Goal: Use online tool/utility: Utilize a website feature to perform a specific function

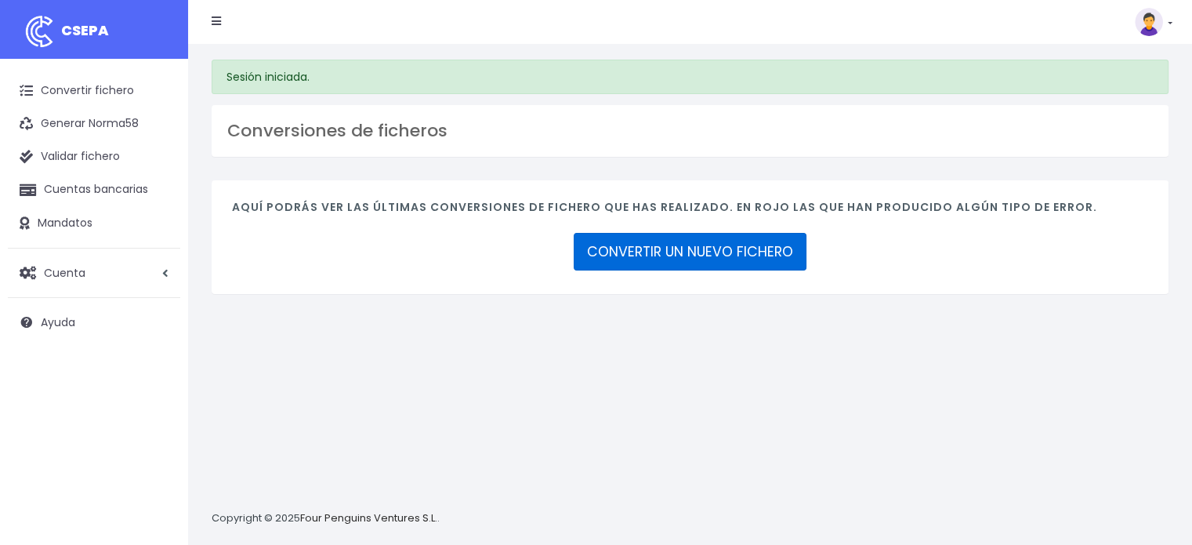
click at [722, 249] on link "CONVERTIR UN NUEVO FICHERO" at bounding box center [690, 252] width 233 height 38
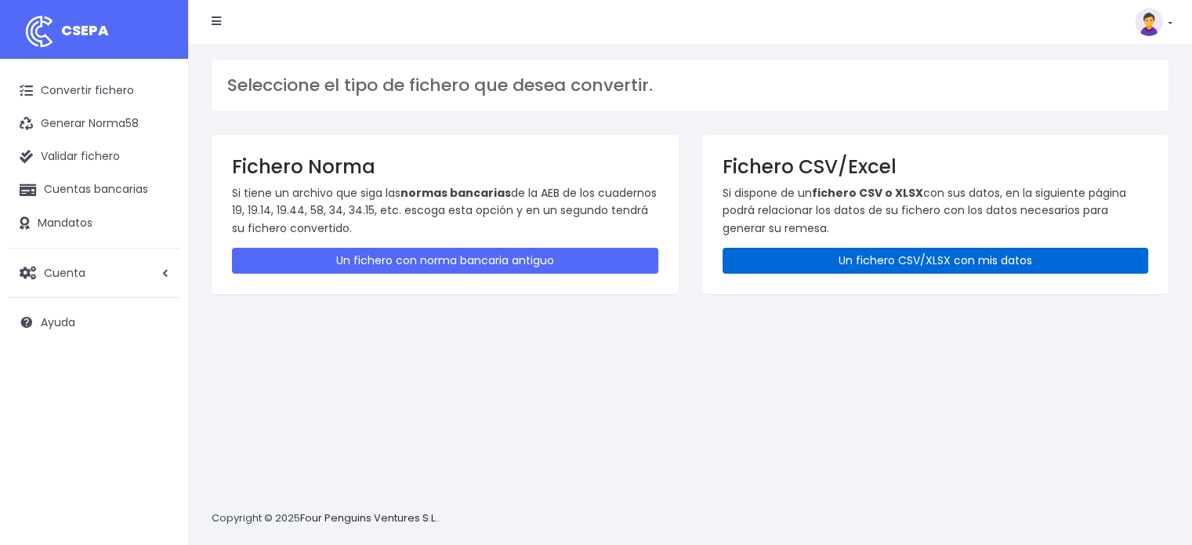
click at [954, 268] on link "Un fichero CSV/XLSX con mis datos" at bounding box center [935, 261] width 426 height 26
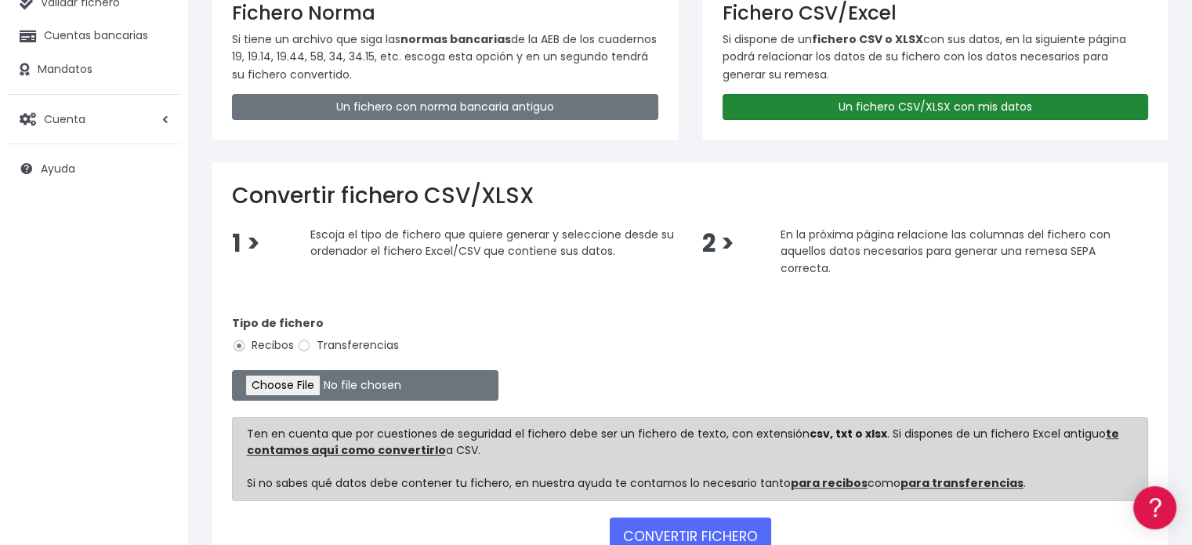
scroll to position [157, 0]
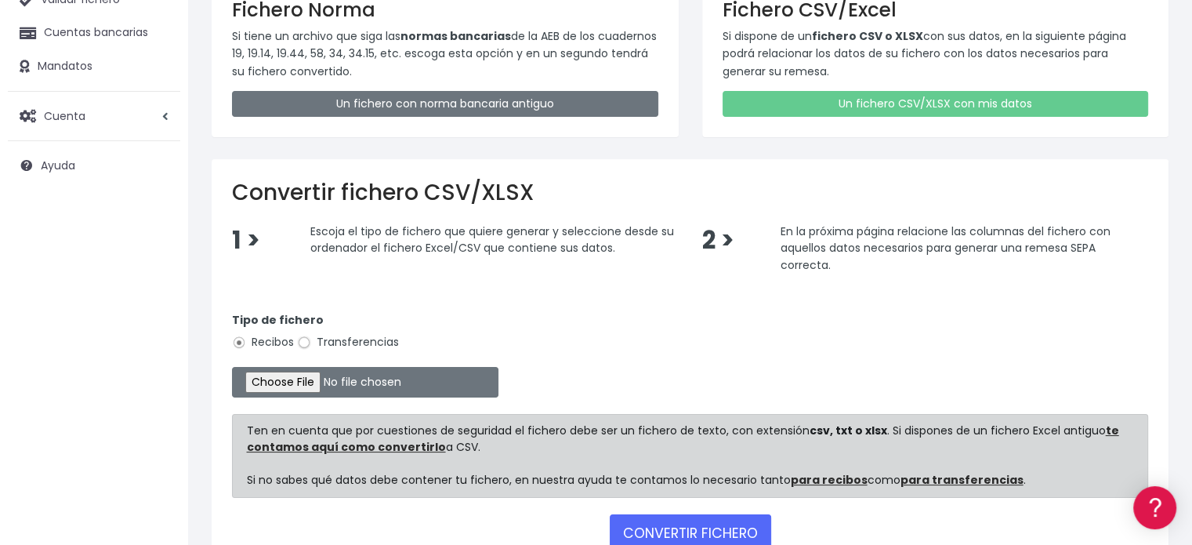
click at [304, 342] on input "Transferencias" at bounding box center [304, 342] width 14 height 14
radio input "true"
click at [313, 386] on input "file" at bounding box center [365, 382] width 266 height 31
type input "C:\fakepath\TECNICOS LF 08-25.xlsx"
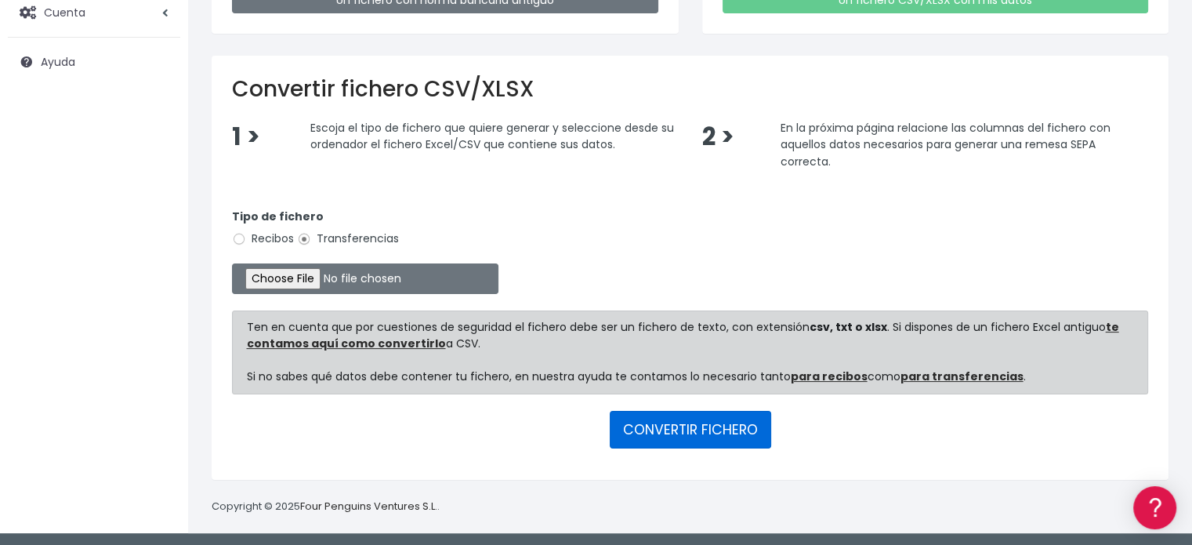
click at [668, 422] on button "CONVERTIR FICHERO" at bounding box center [690, 430] width 161 height 38
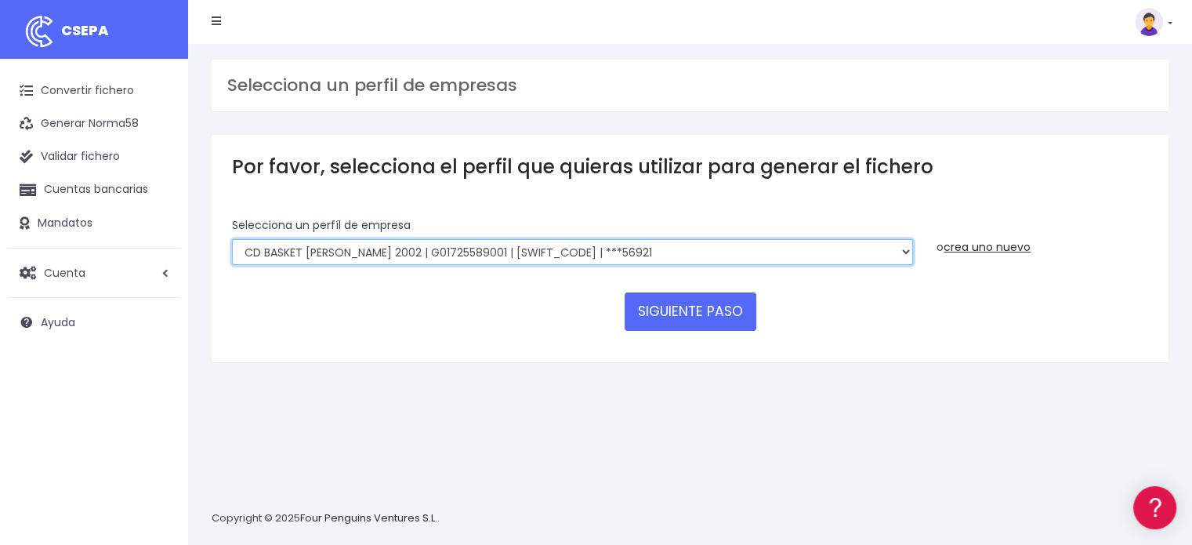
click at [909, 253] on select "FUNDACION BASKET ZARAGOZA 2002 | G50989565000 | CAIXESBBXXX | ***94887 BASKET Z…" at bounding box center [572, 252] width 681 height 27
select select "1982"
click at [232, 239] on select "FUNDACION BASKET ZARAGOZA 2002 | G50989565000 | CAIXESBBXXX | ***94887 BASKET Z…" at bounding box center [572, 252] width 681 height 27
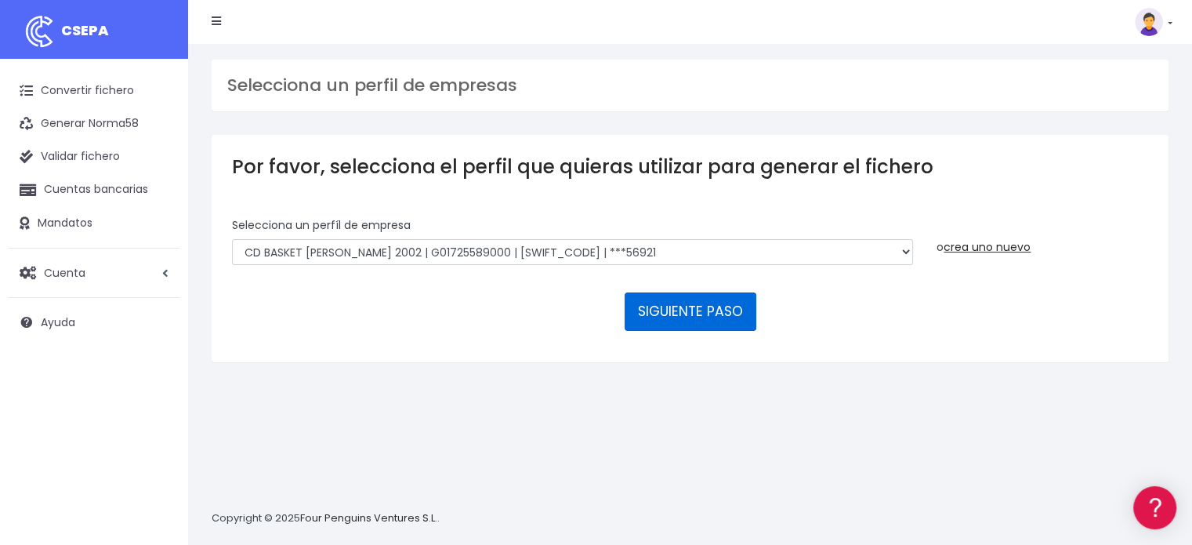
click at [724, 316] on button "SIGUIENTE PASO" at bounding box center [690, 311] width 132 height 38
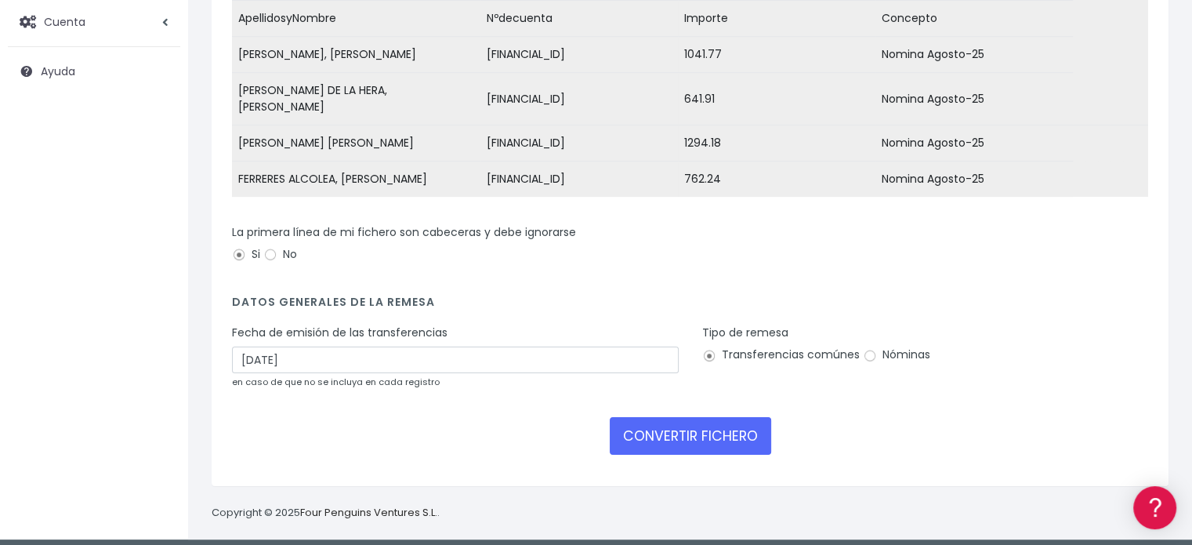
scroll to position [252, 0]
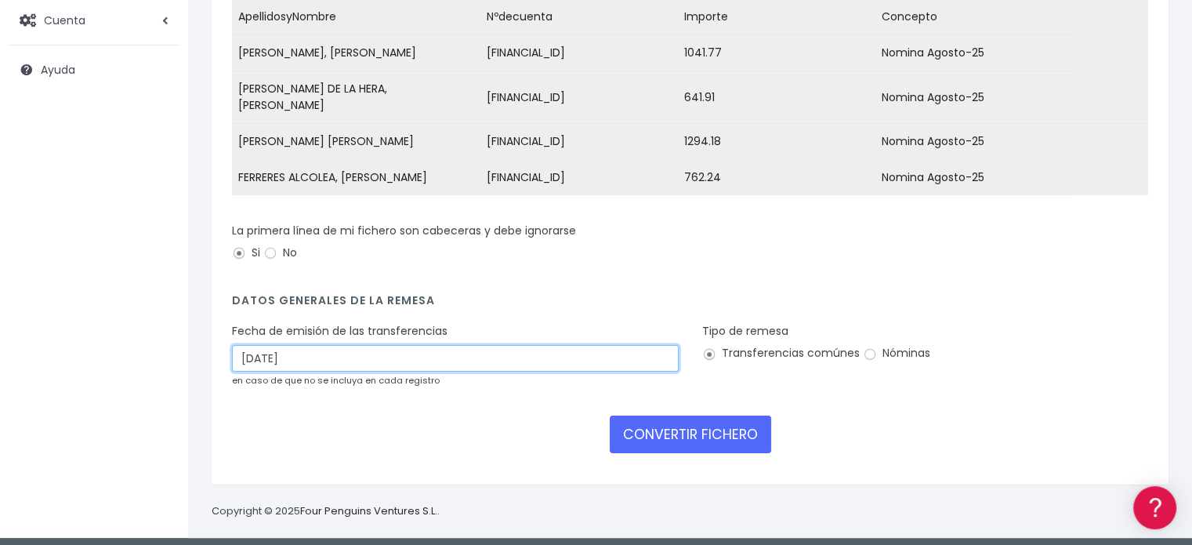
click at [270, 355] on input "05/09/2025" at bounding box center [455, 358] width 447 height 27
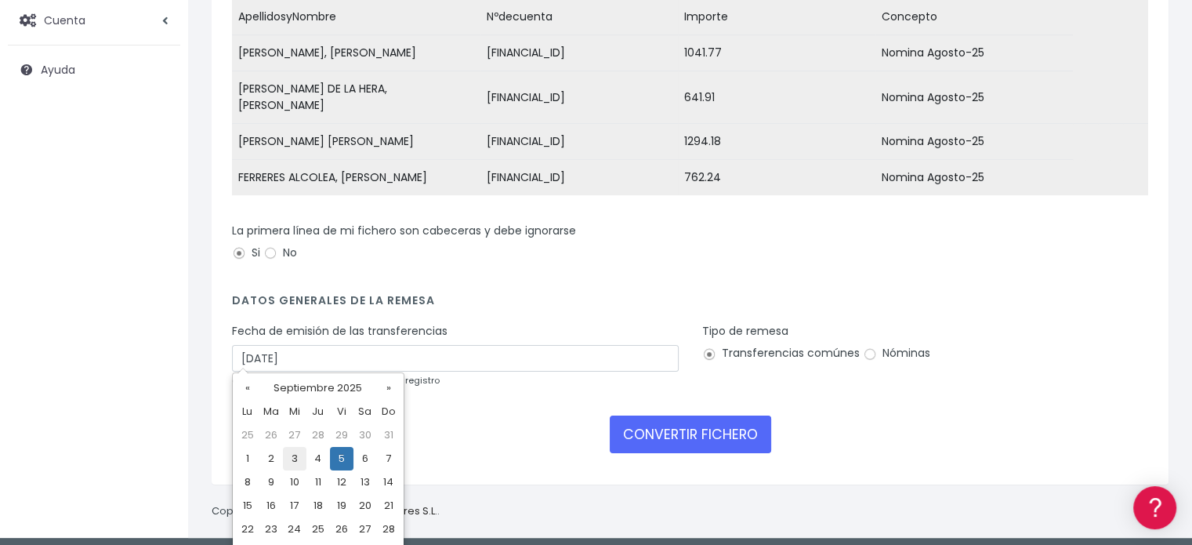
click at [291, 455] on td "3" at bounding box center [295, 459] width 24 height 24
type input "03/09/2025"
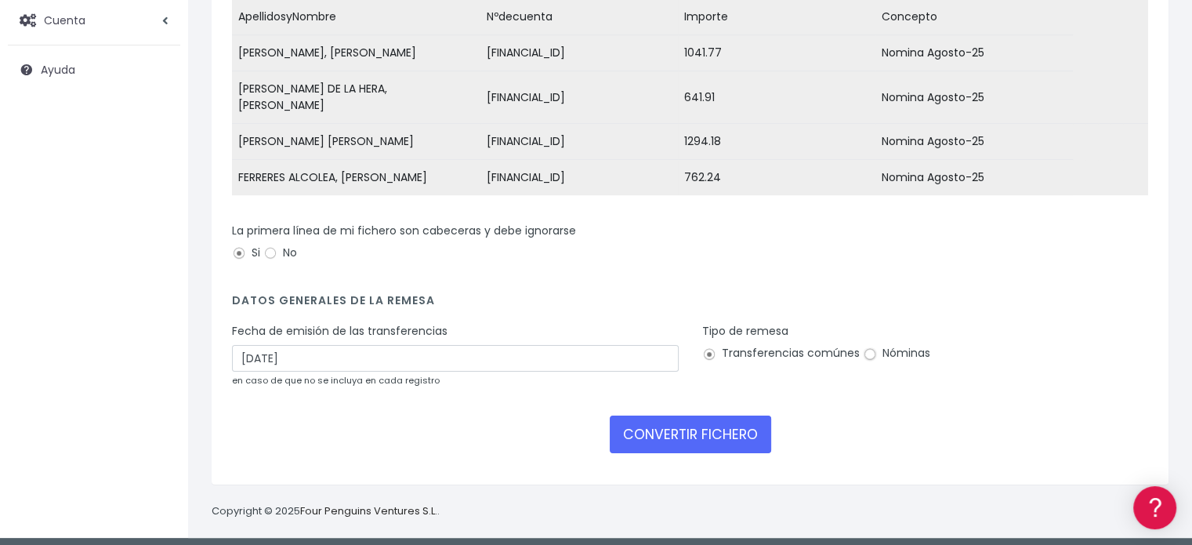
click at [865, 347] on input "Nóminas" at bounding box center [870, 354] width 14 height 14
radio input "true"
click at [704, 433] on button "CONVERTIR FICHERO" at bounding box center [690, 434] width 161 height 38
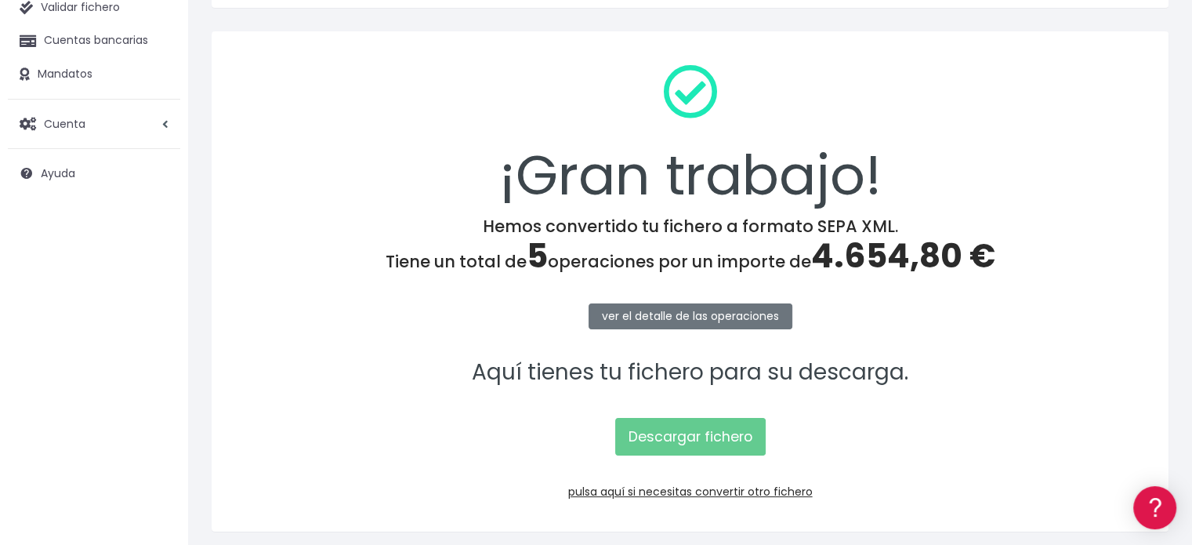
scroll to position [203, 0]
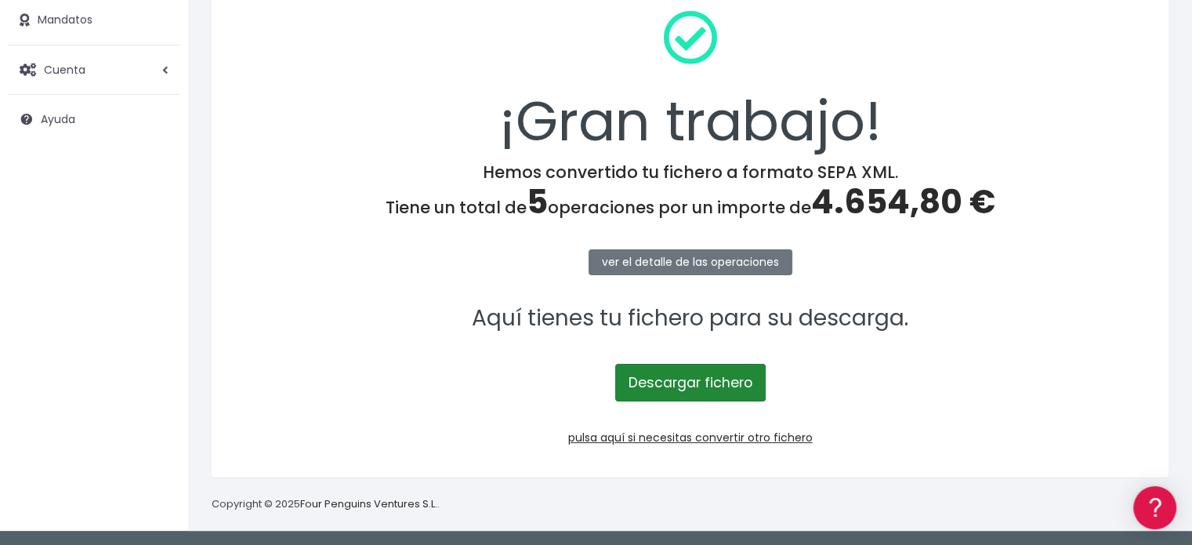
click at [693, 385] on link "Descargar fichero" at bounding box center [690, 383] width 150 height 38
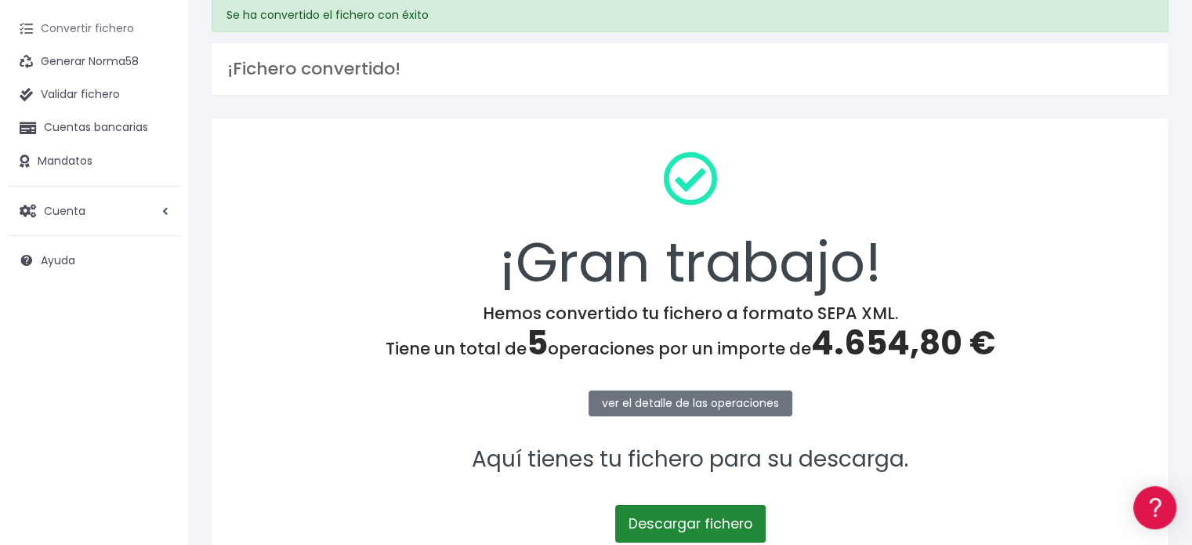
scroll to position [0, 0]
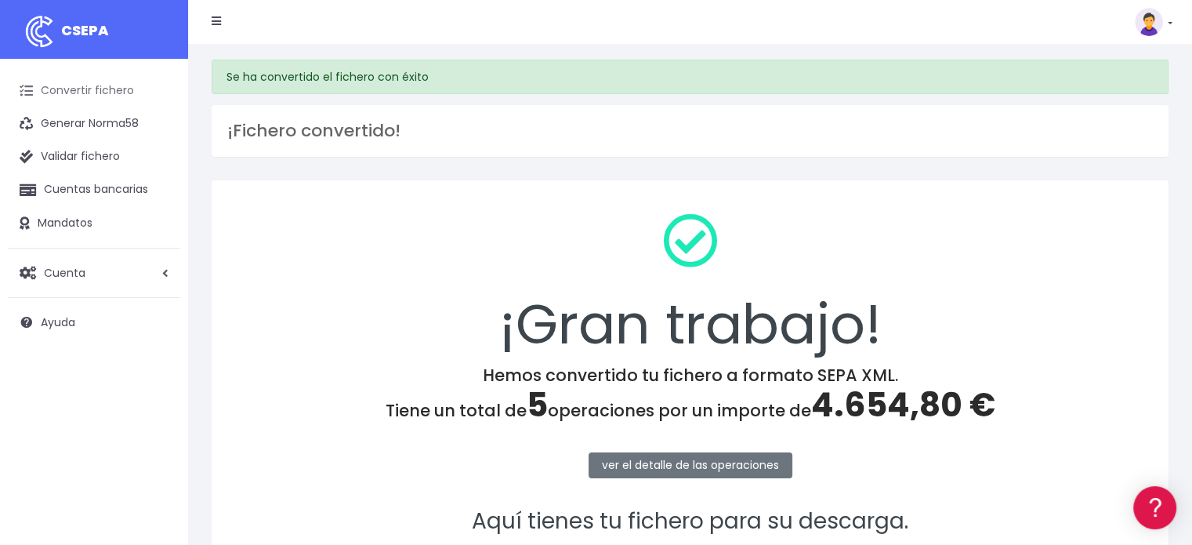
click at [85, 88] on link "Convertir fichero" at bounding box center [94, 90] width 172 height 33
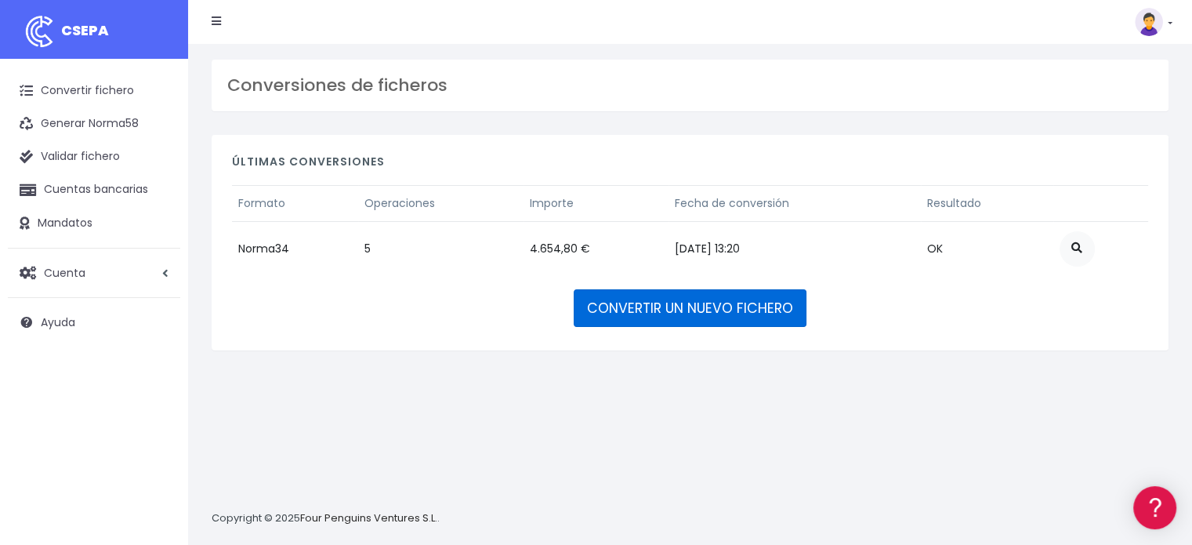
click at [749, 291] on link "CONVERTIR UN NUEVO FICHERO" at bounding box center [690, 308] width 233 height 38
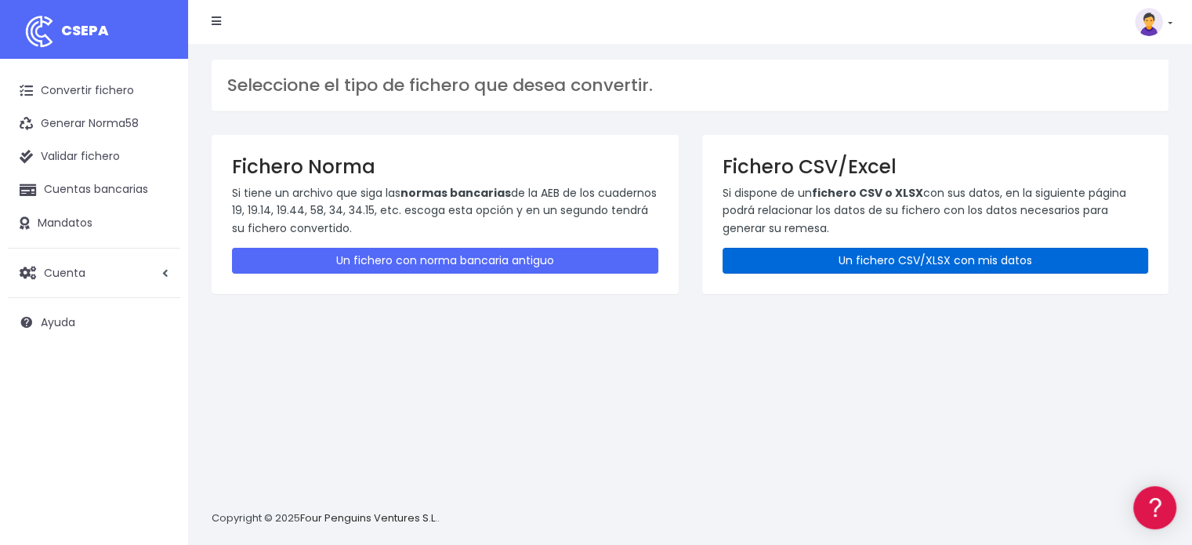
click at [848, 256] on link "Un fichero CSV/XLSX con mis datos" at bounding box center [935, 261] width 426 height 26
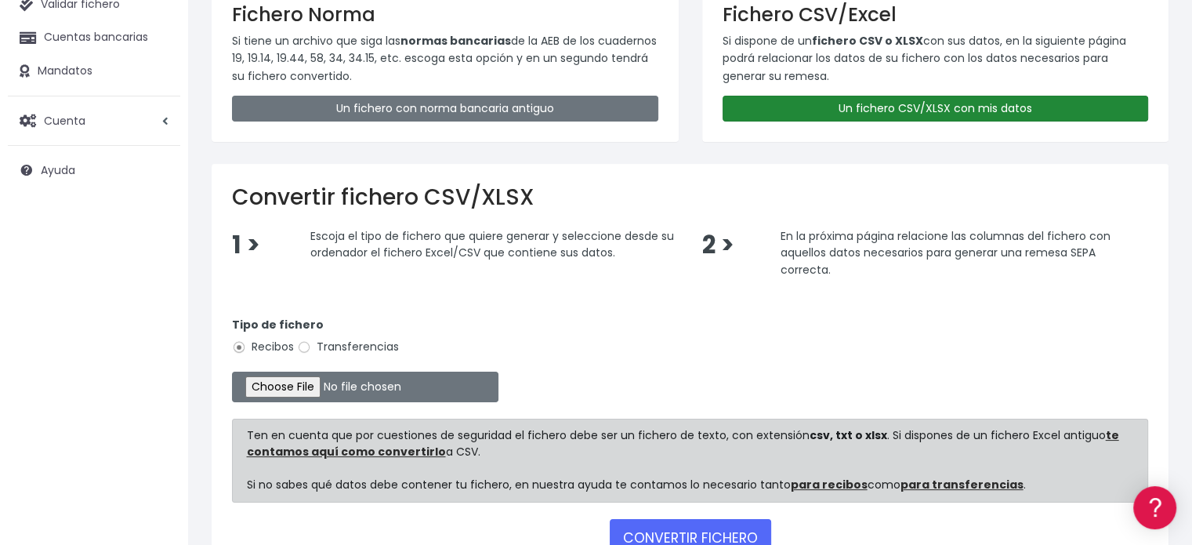
scroll to position [157, 0]
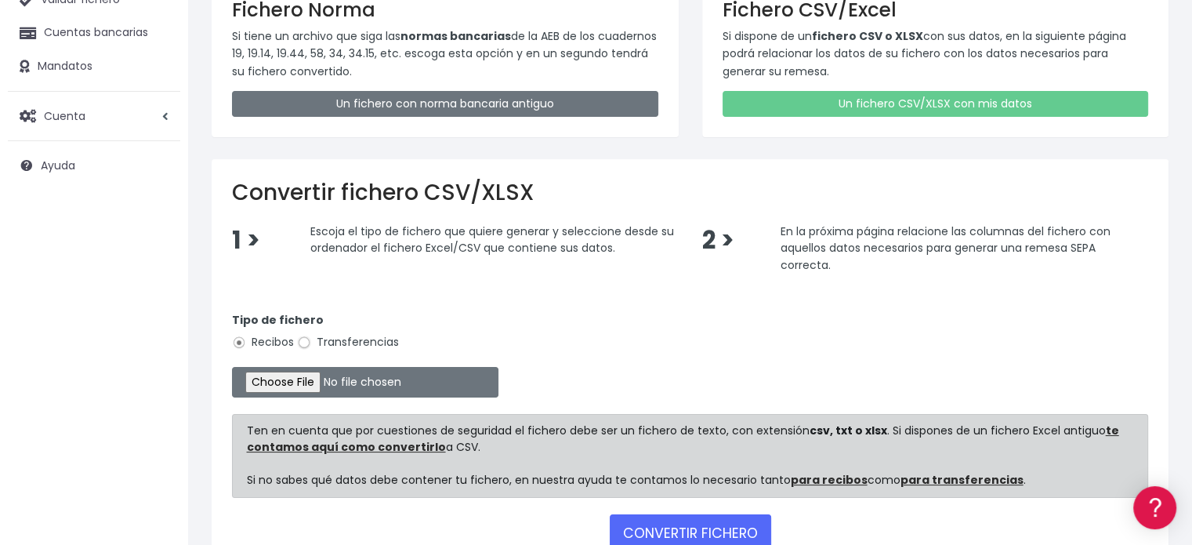
click at [301, 338] on input "Transferencias" at bounding box center [304, 342] width 14 height 14
radio input "true"
click at [313, 383] on input "file" at bounding box center [365, 382] width 266 height 31
type input "C:\fakepath\TECNICOS LF 08-25.xlsx"
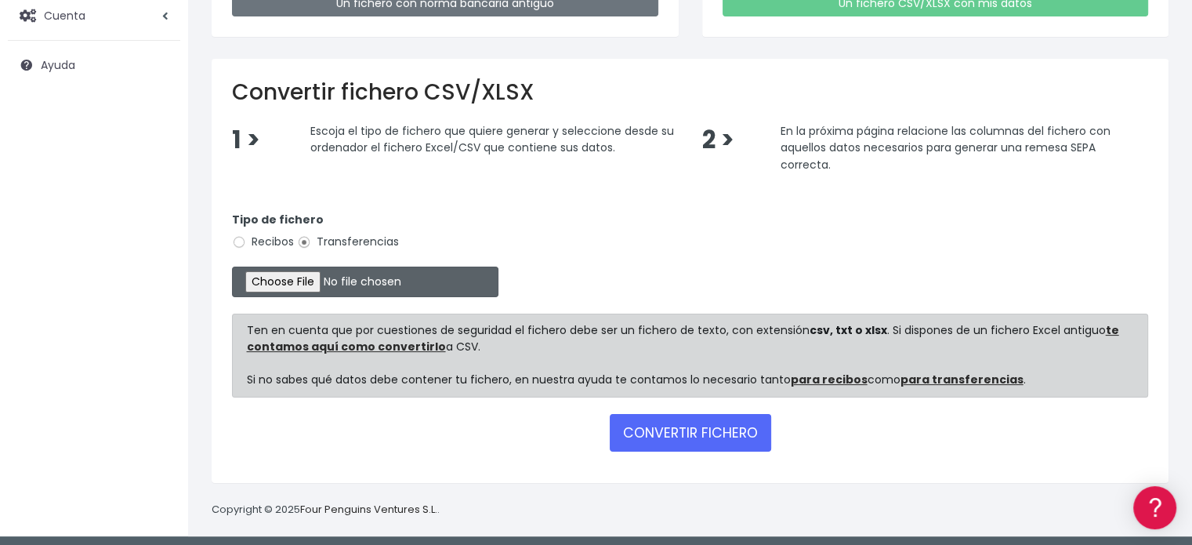
scroll to position [260, 0]
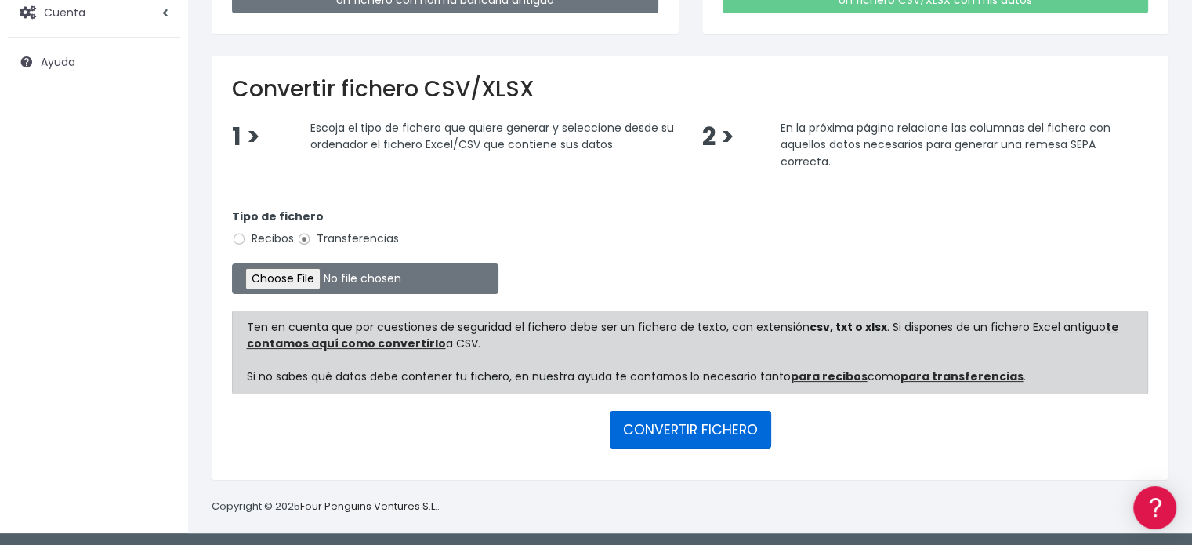
click at [640, 427] on button "CONVERTIR FICHERO" at bounding box center [690, 430] width 161 height 38
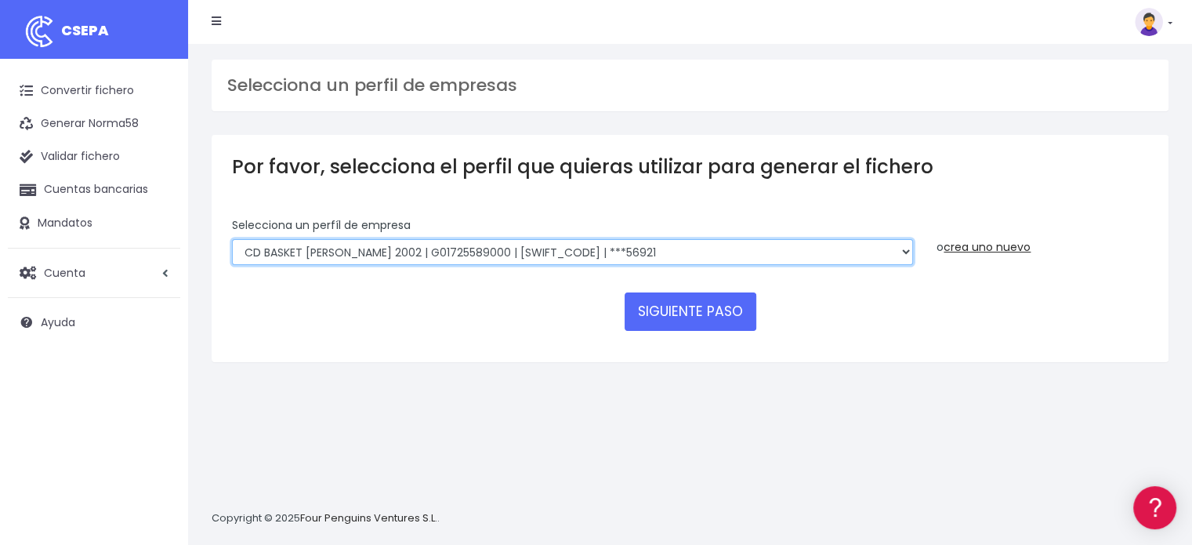
click at [900, 255] on select "FUNDACION BASKET ZARAGOZA 2002 | G50989565000 | CAIXESBBXXX | ***94887 BASKET Z…" at bounding box center [572, 252] width 681 height 27
select select "1983"
click at [232, 239] on select "FUNDACION BASKET ZARAGOZA 2002 | G50989565000 | CAIXESBBXXX | ***94887 BASKET Z…" at bounding box center [572, 252] width 681 height 27
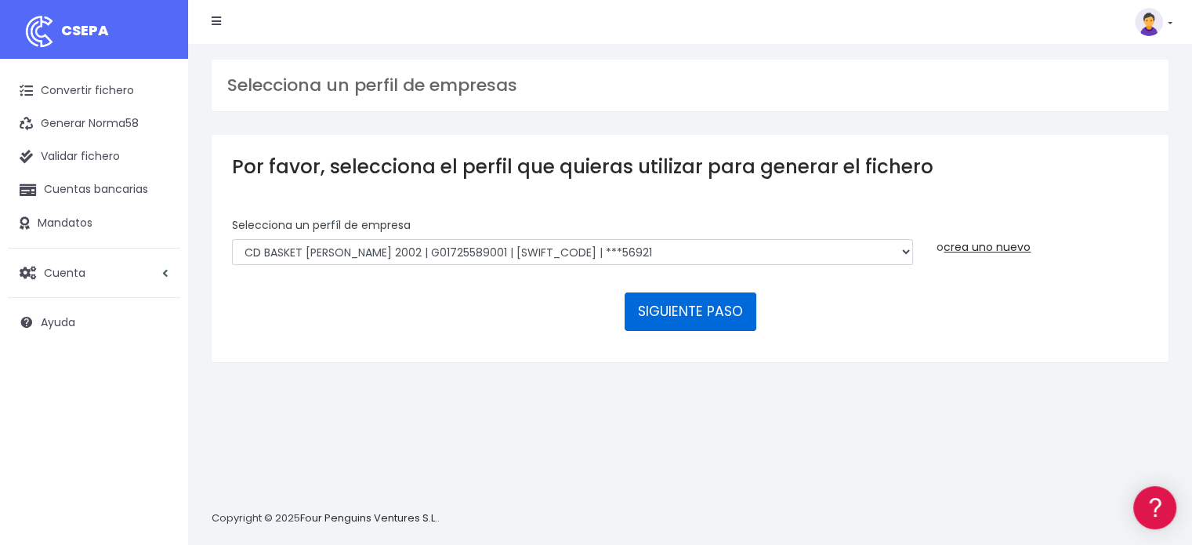
click at [710, 313] on button "SIGUIENTE PASO" at bounding box center [690, 311] width 132 height 38
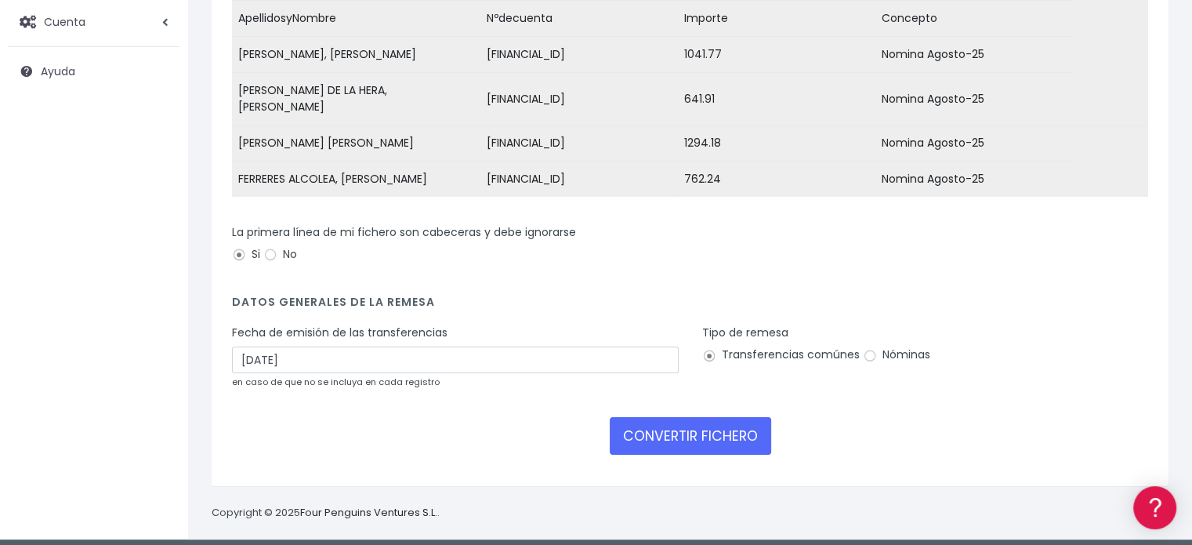
scroll to position [252, 0]
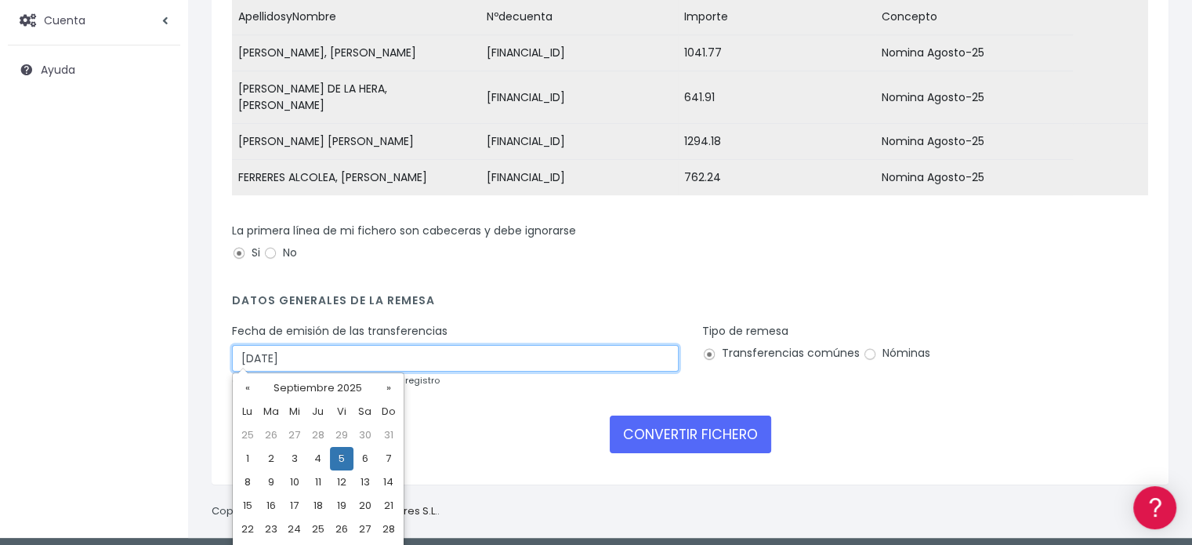
click at [313, 356] on input "[DATE]" at bounding box center [455, 358] width 447 height 27
click at [294, 458] on td "3" at bounding box center [295, 459] width 24 height 24
type input "03/09/2025"
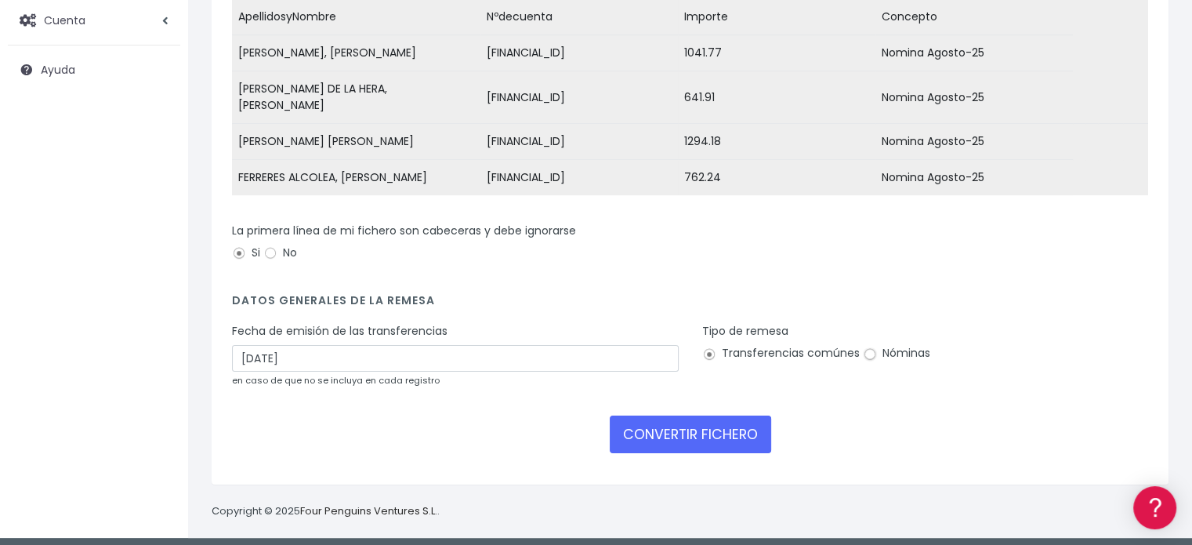
click at [867, 347] on input "Nóminas" at bounding box center [870, 354] width 14 height 14
radio input "true"
click at [642, 431] on button "CONVERTIR FICHERO" at bounding box center [690, 434] width 161 height 38
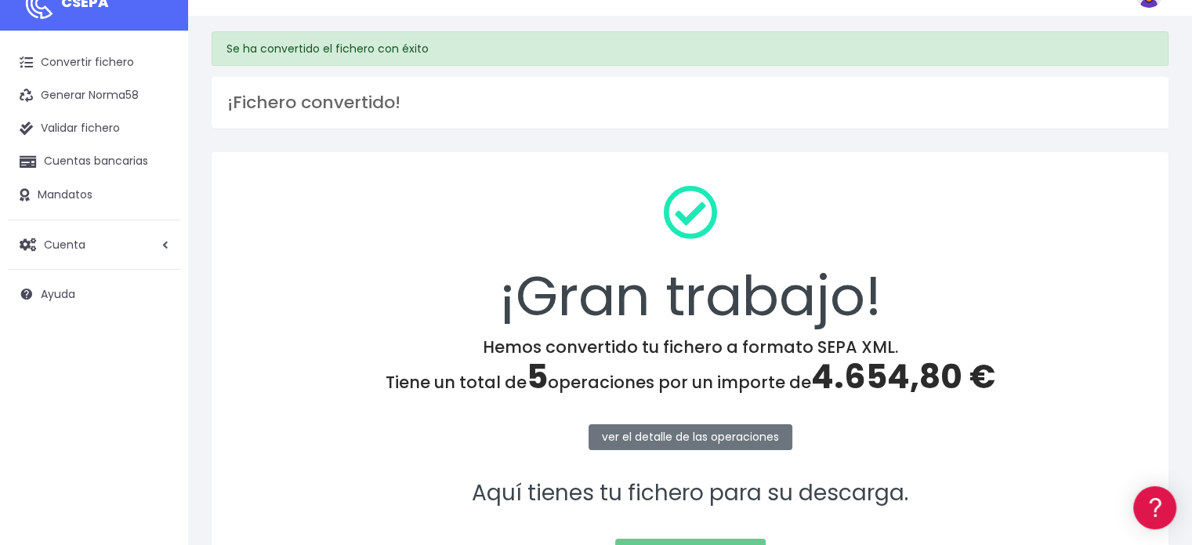
scroll to position [203, 0]
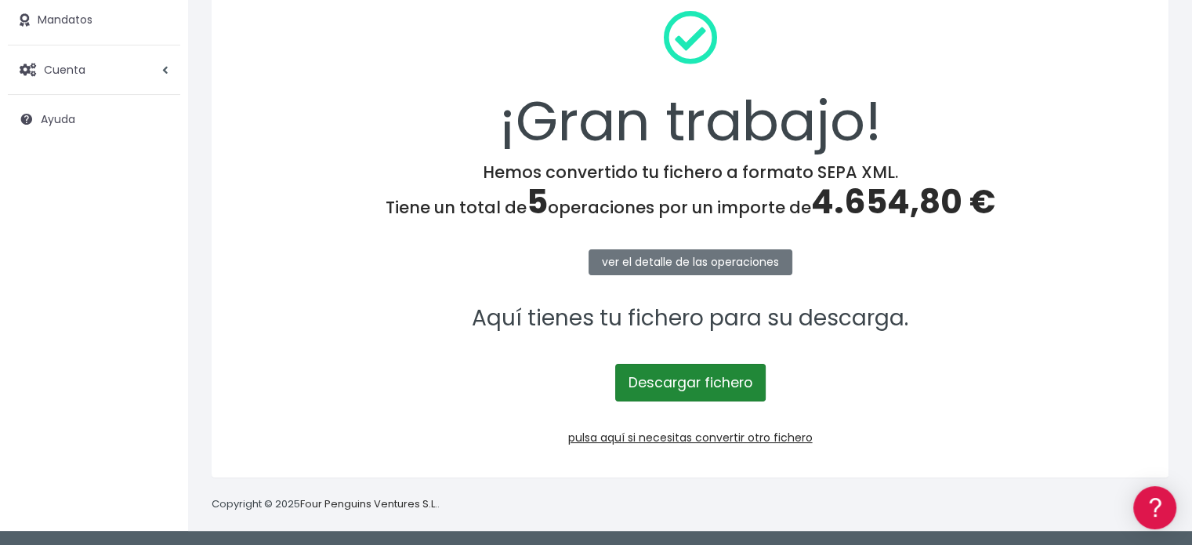
click at [689, 385] on link "Descargar fichero" at bounding box center [690, 383] width 150 height 38
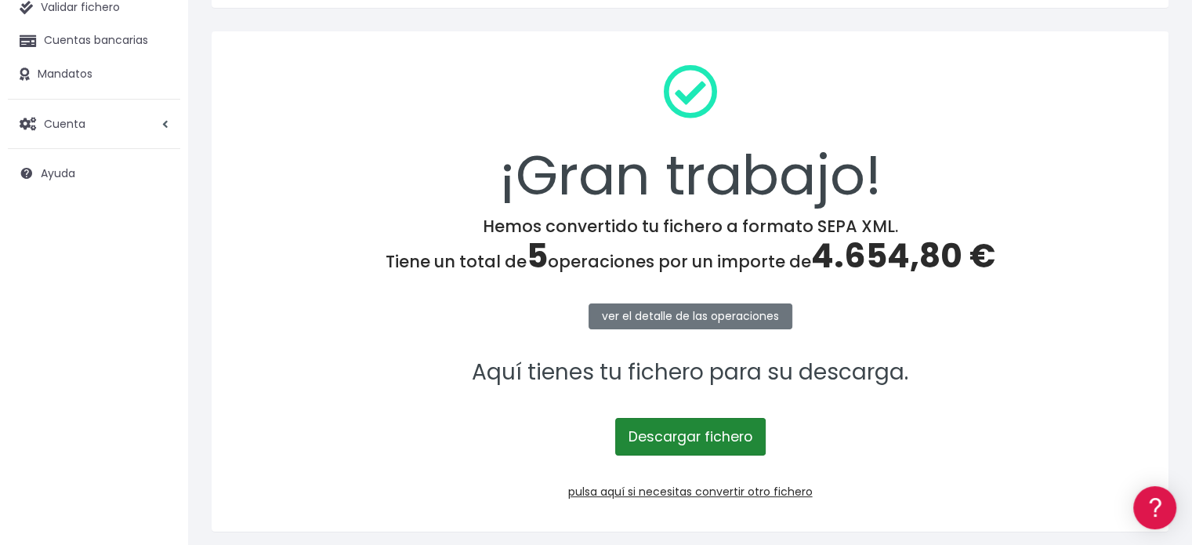
scroll to position [0, 0]
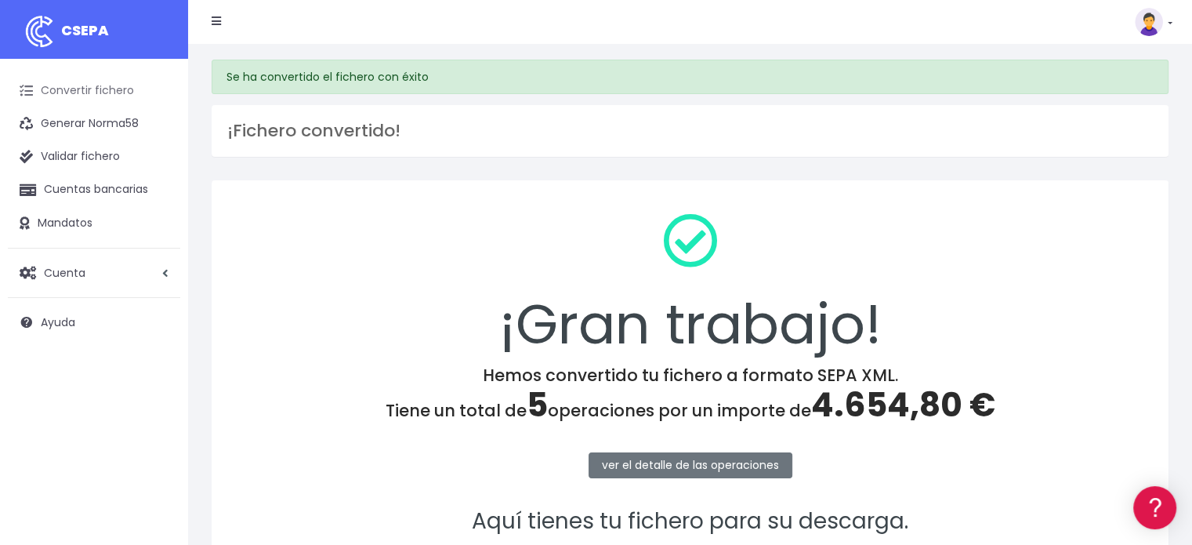
click at [122, 82] on link "Convertir fichero" at bounding box center [94, 90] width 172 height 33
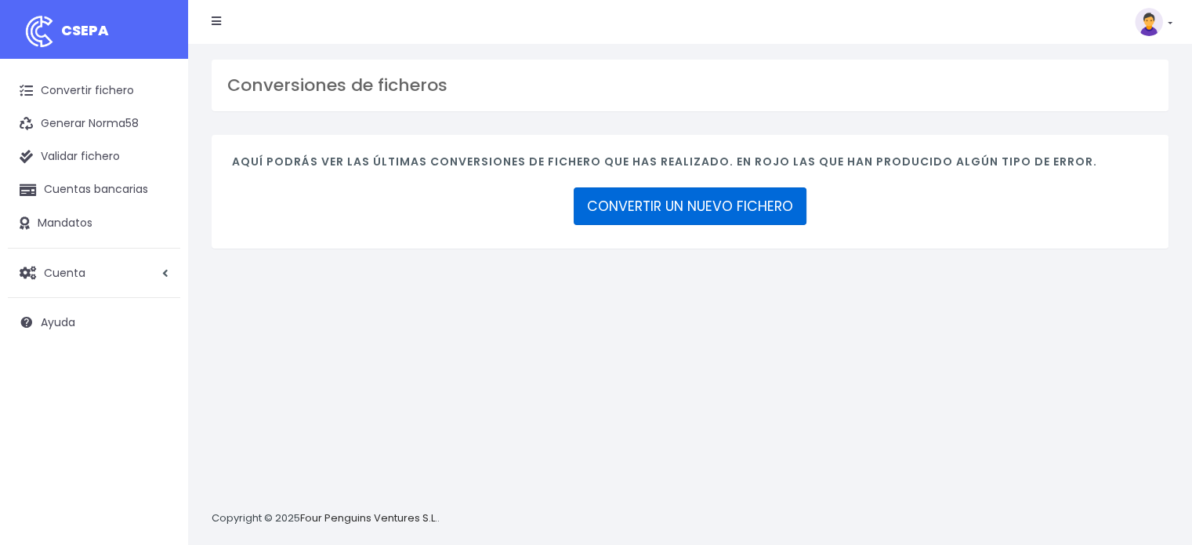
click at [715, 212] on link "CONVERTIR UN NUEVO FICHERO" at bounding box center [690, 206] width 233 height 38
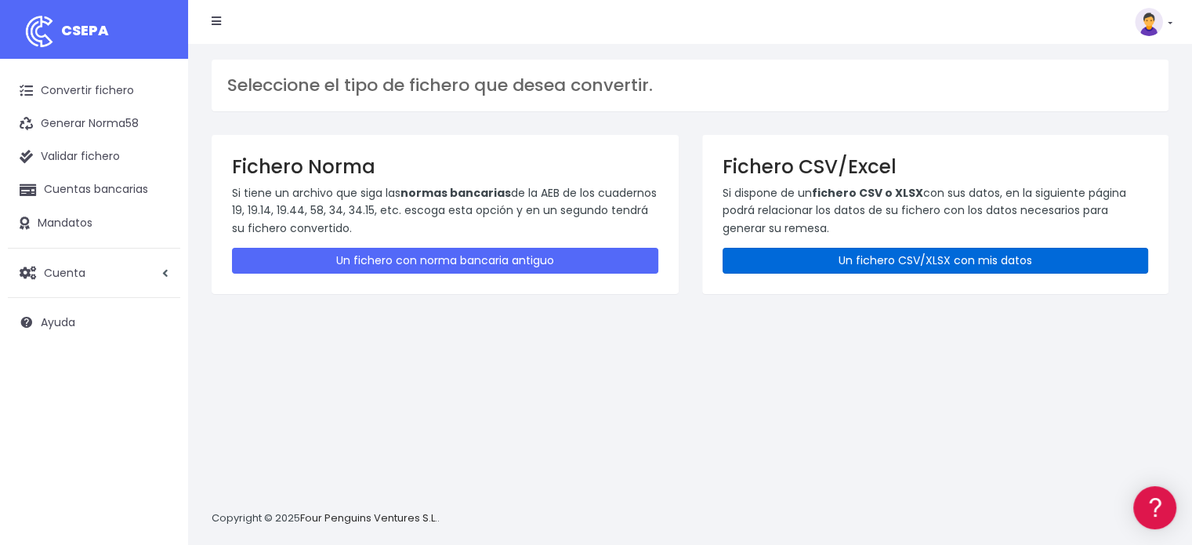
click at [965, 249] on link "Un fichero CSV/XLSX con mis datos" at bounding box center [935, 261] width 426 height 26
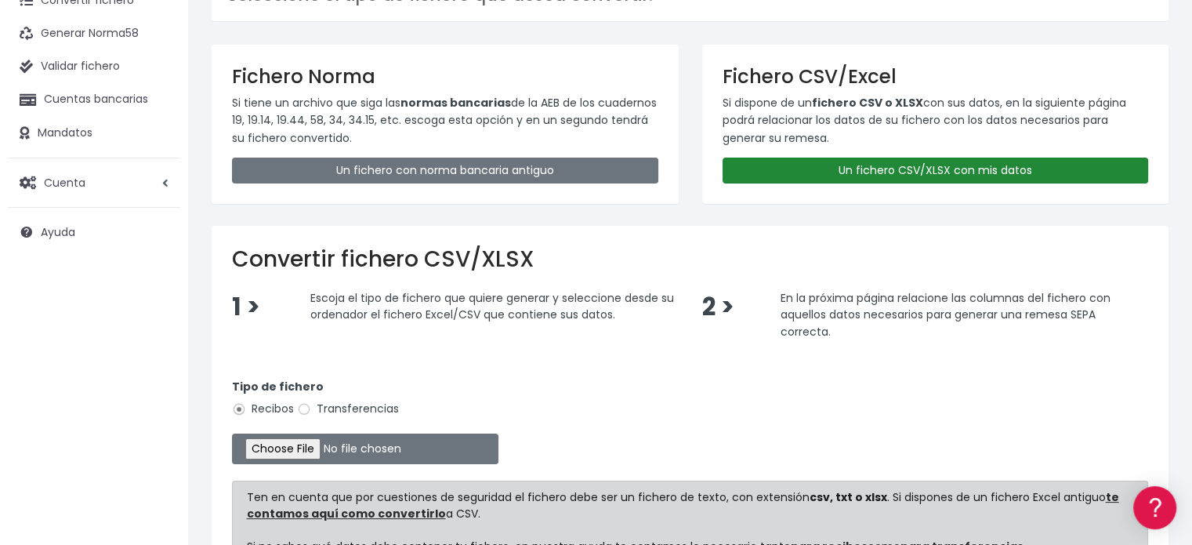
scroll to position [157, 0]
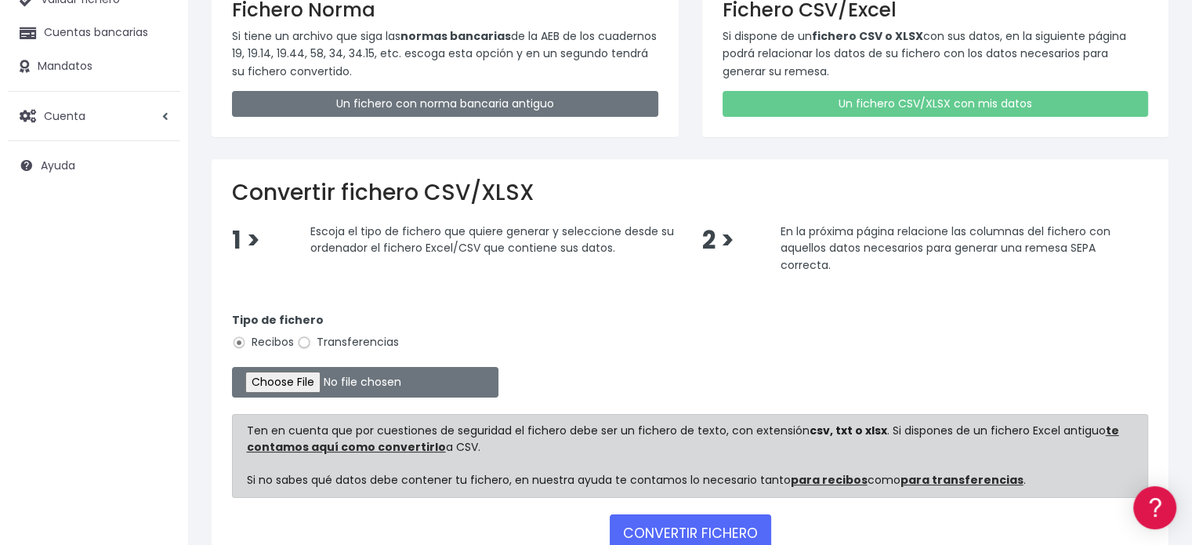
click at [306, 340] on input "Transferencias" at bounding box center [304, 342] width 14 height 14
radio input "true"
click at [339, 380] on input "file" at bounding box center [365, 382] width 266 height 31
type input "C:\fakepath\Fichero TECNICOS U22 08-25.xlsx"
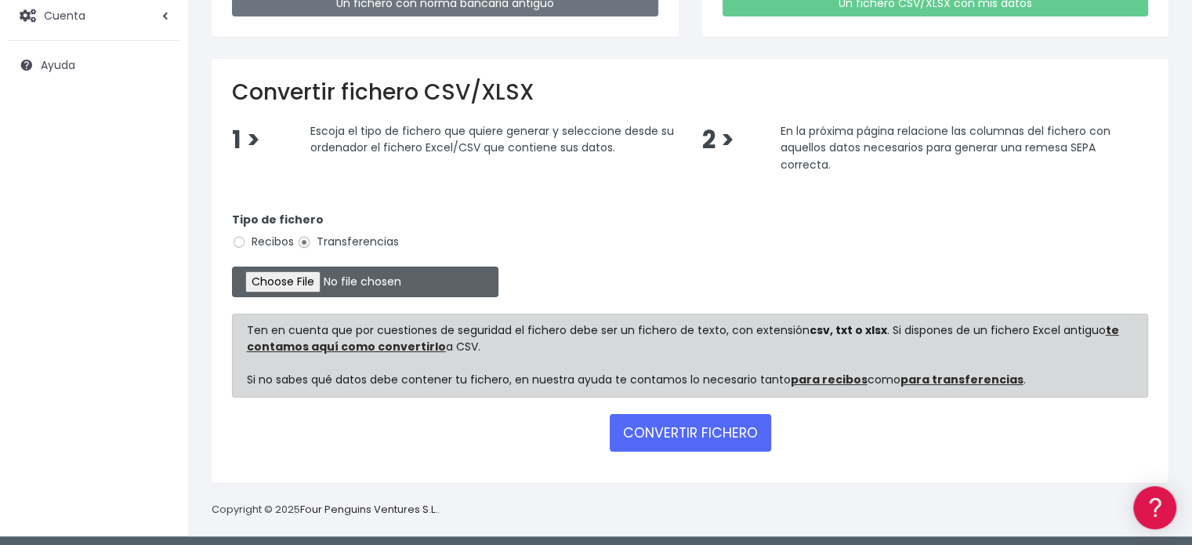
scroll to position [260, 0]
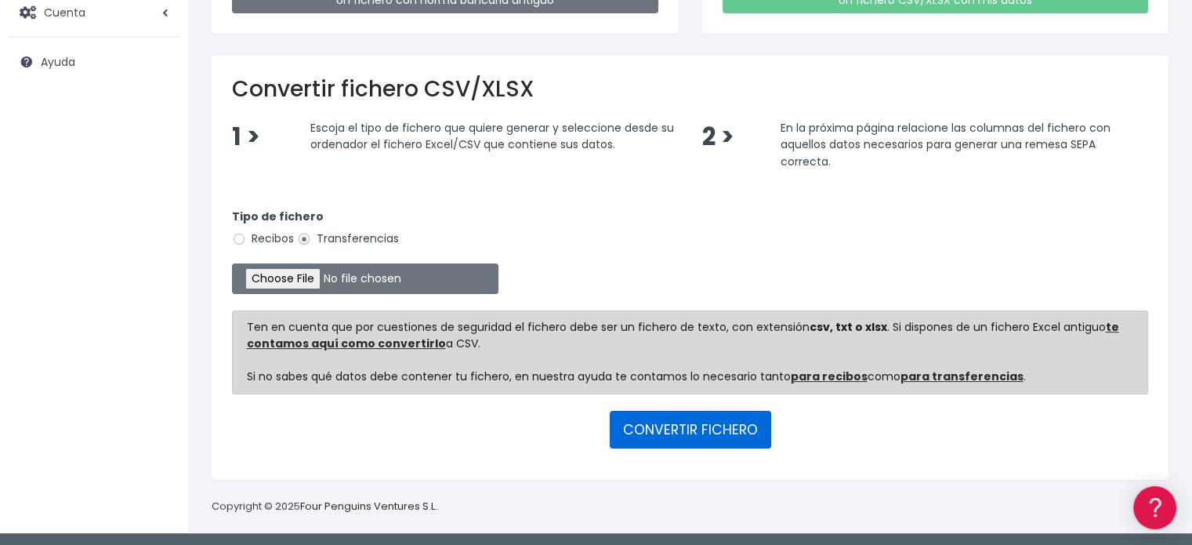
click at [657, 432] on button "CONVERTIR FICHERO" at bounding box center [690, 430] width 161 height 38
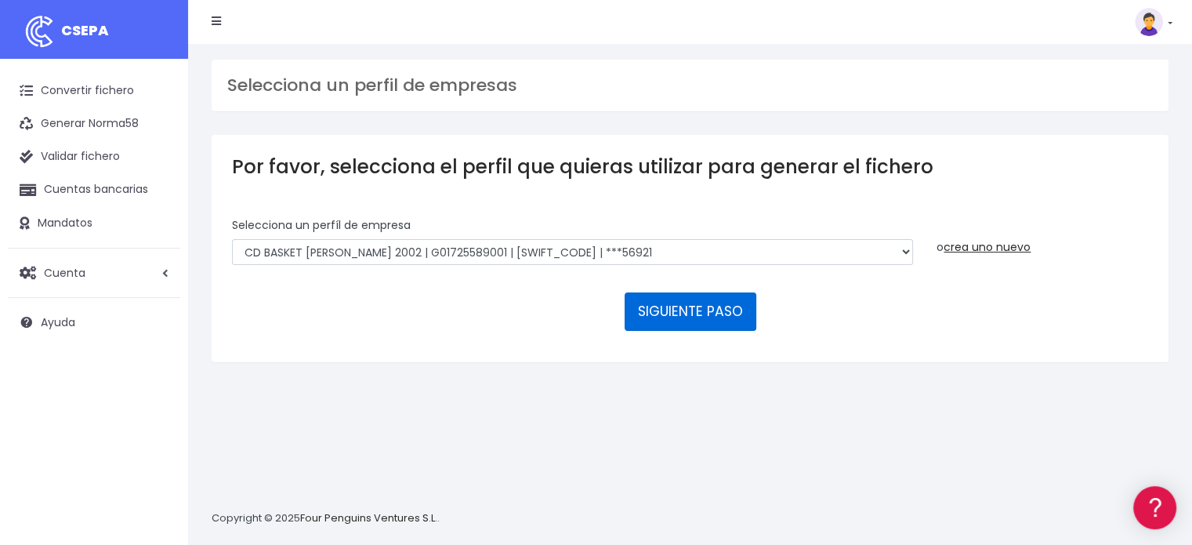
click at [693, 310] on button "SIGUIENTE PASO" at bounding box center [690, 311] width 132 height 38
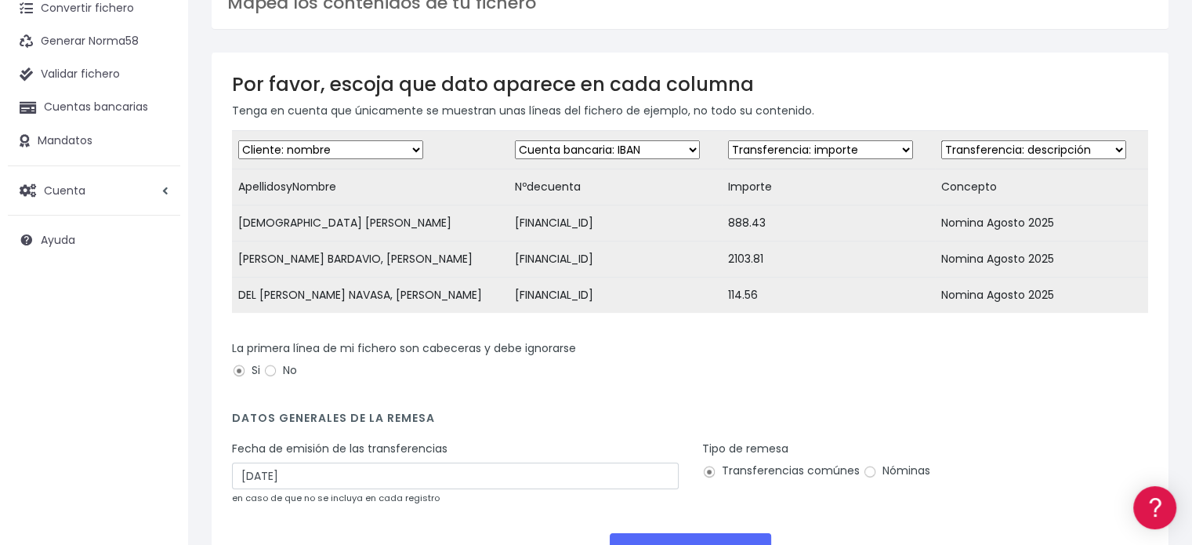
scroll to position [216, 0]
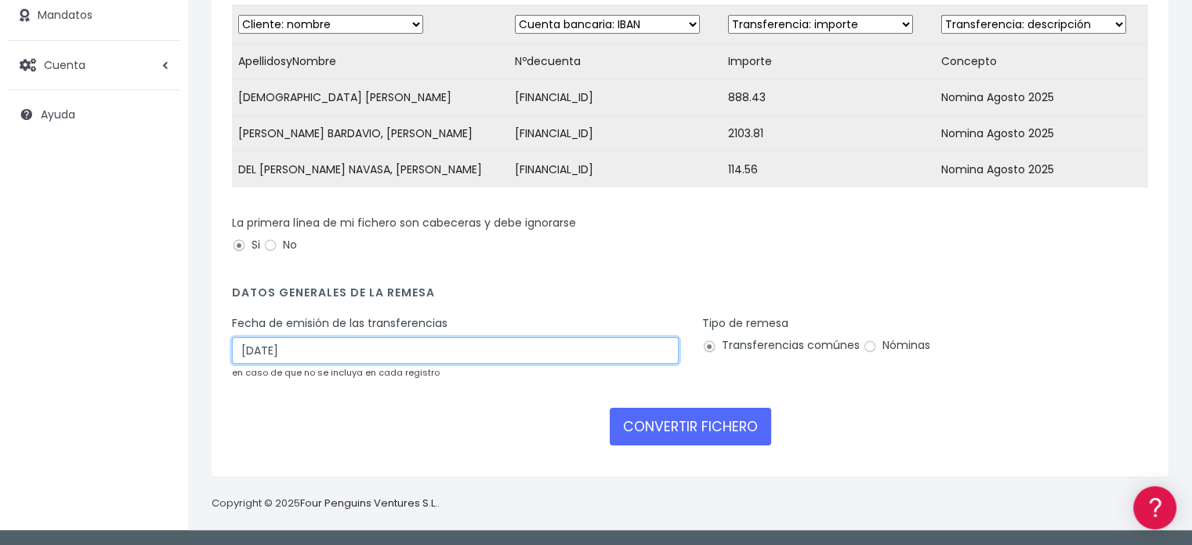
click at [495, 348] on input "[DATE]" at bounding box center [455, 350] width 447 height 27
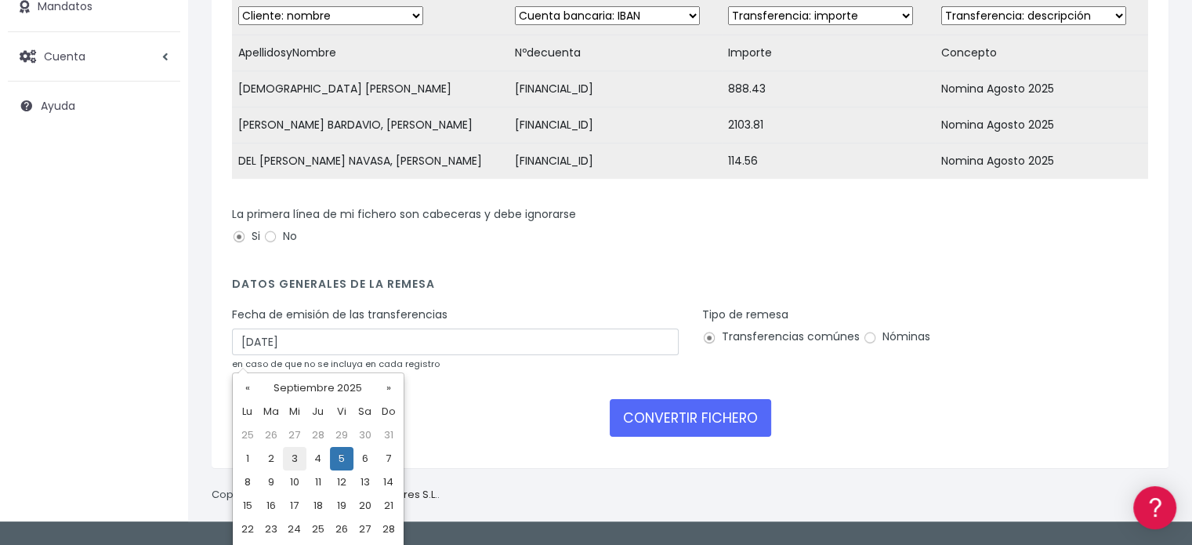
click at [295, 458] on td "3" at bounding box center [295, 459] width 24 height 24
type input "[DATE]"
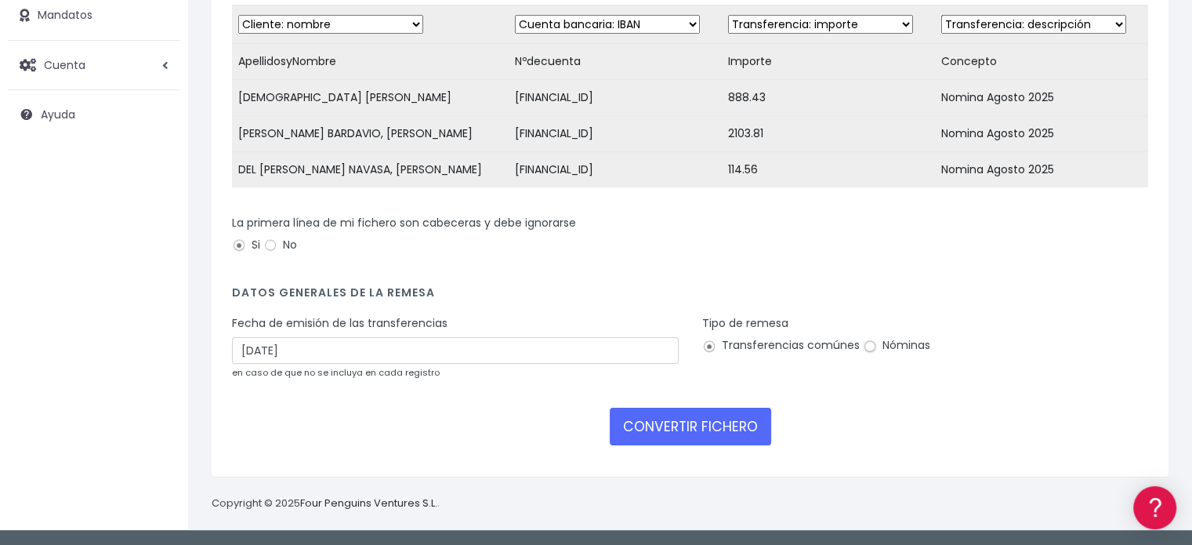
click at [865, 346] on input "Nóminas" at bounding box center [870, 346] width 14 height 14
radio input "true"
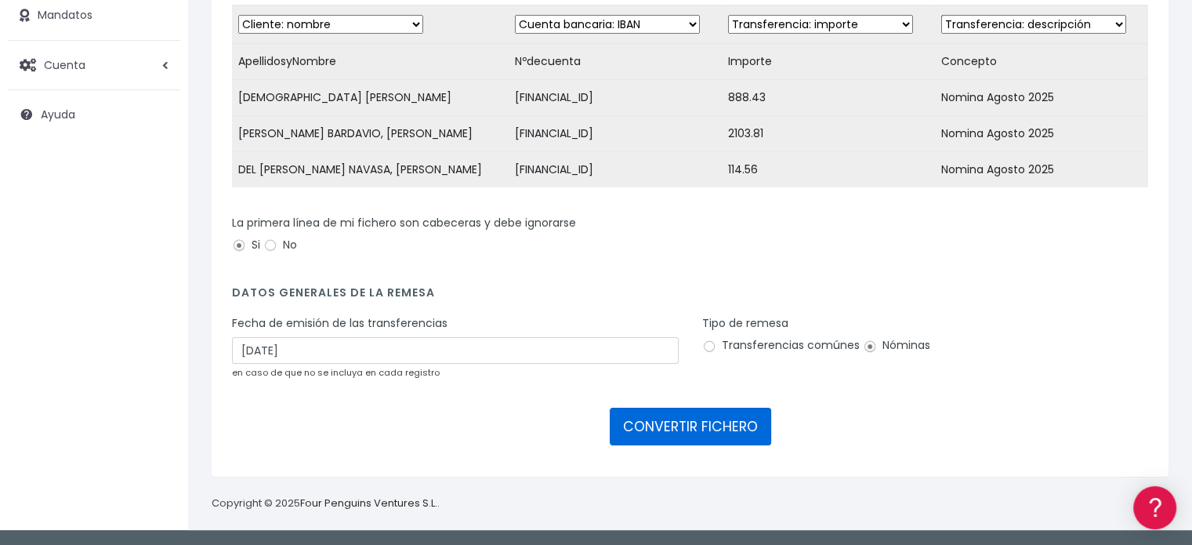
click at [718, 424] on button "CONVERTIR FICHERO" at bounding box center [690, 426] width 161 height 38
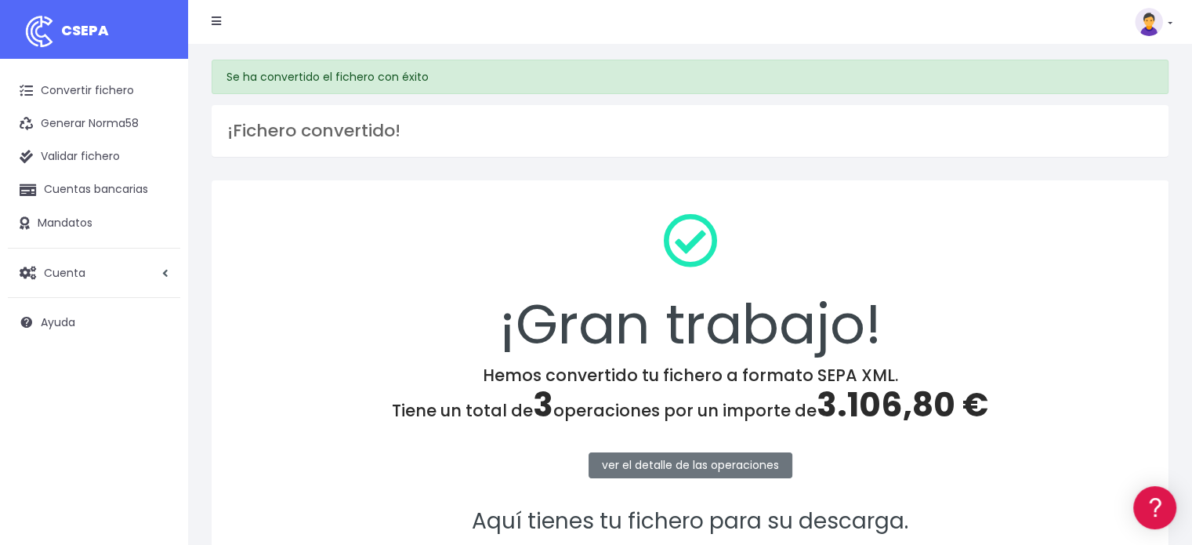
scroll to position [203, 0]
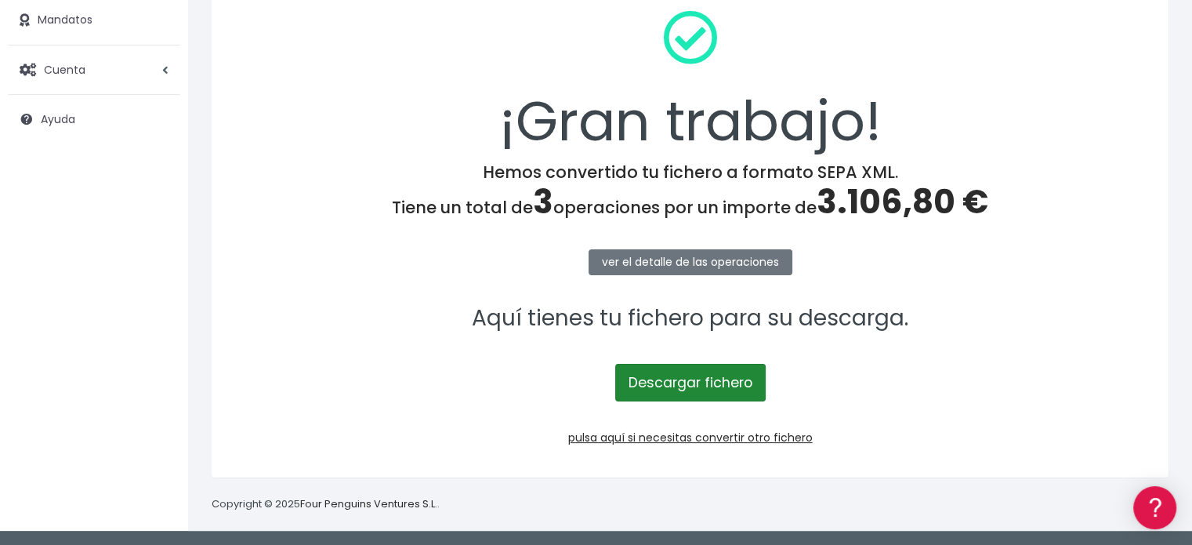
click at [650, 388] on link "Descargar fichero" at bounding box center [690, 383] width 150 height 38
